Goal: Check status: Check status

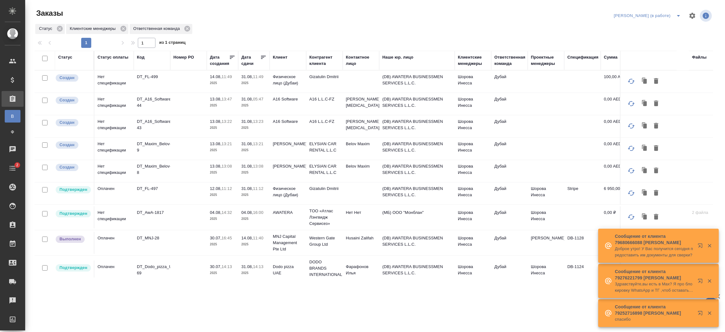
click at [256, 122] on p "13:23" at bounding box center [258, 121] width 10 height 5
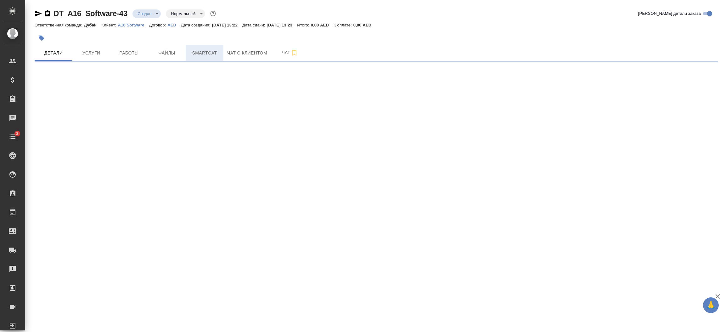
select select "RU"
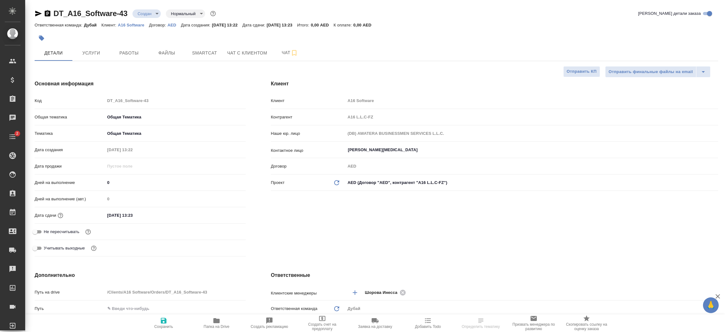
type textarea "x"
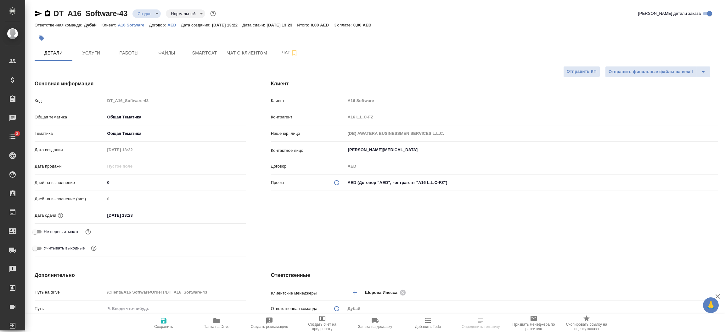
type textarea "x"
click at [137, 26] on p "A16 Software" at bounding box center [133, 25] width 31 height 5
type textarea "x"
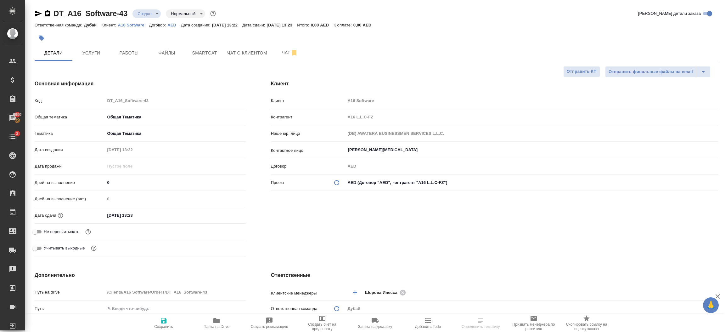
select select "RU"
type textarea "x"
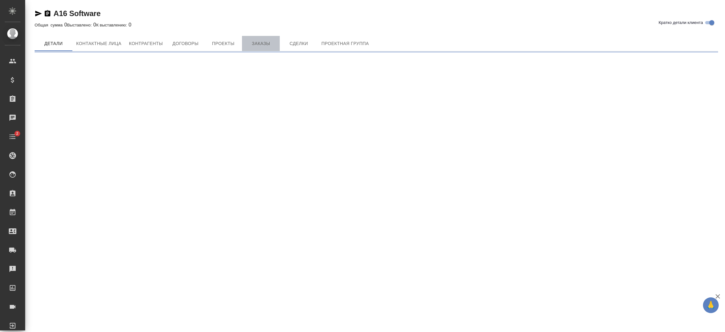
click at [264, 40] on span "Заказы" at bounding box center [261, 44] width 30 height 8
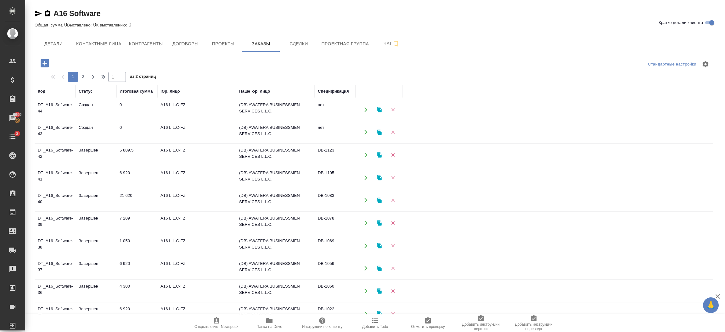
click at [364, 155] on icon "button" at bounding box center [366, 155] width 6 height 6
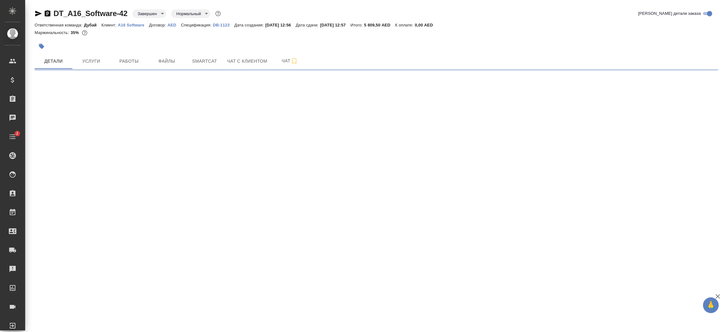
select select "RU"
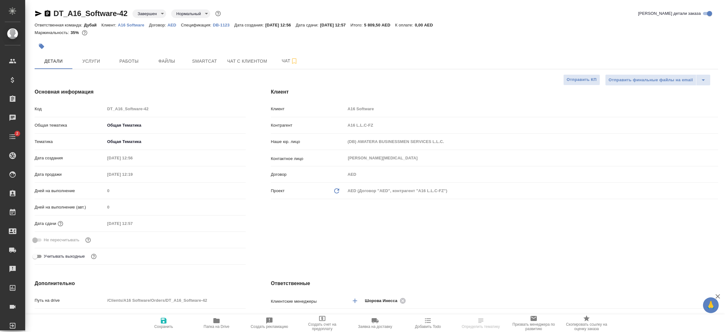
type textarea "x"
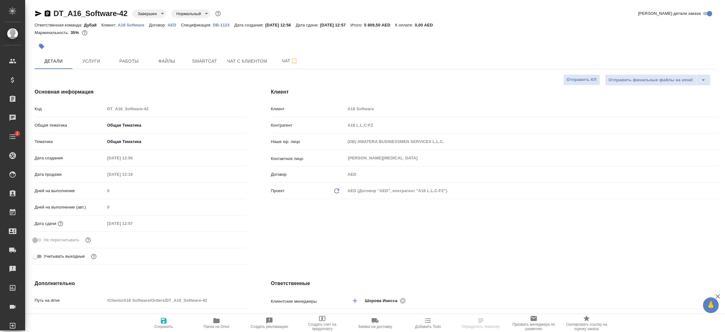
type textarea "x"
click at [226, 26] on p "DB-1123" at bounding box center [223, 25] width 21 height 5
type textarea "x"
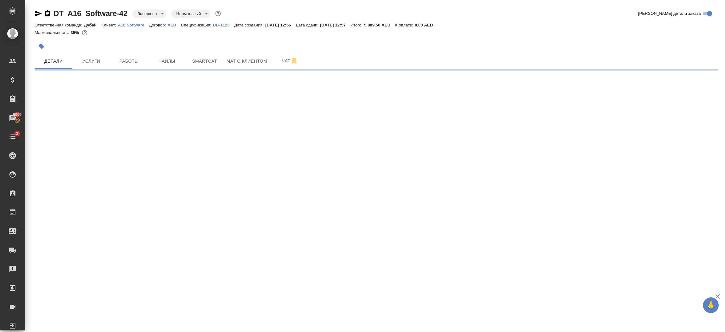
select select "RU"
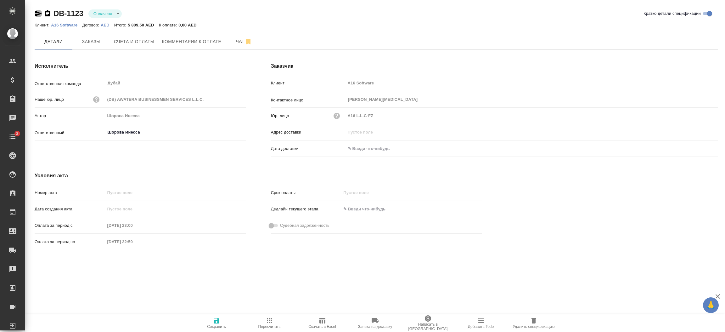
click at [37, 15] on icon "button" at bounding box center [38, 14] width 7 height 6
